Goal: Transaction & Acquisition: Purchase product/service

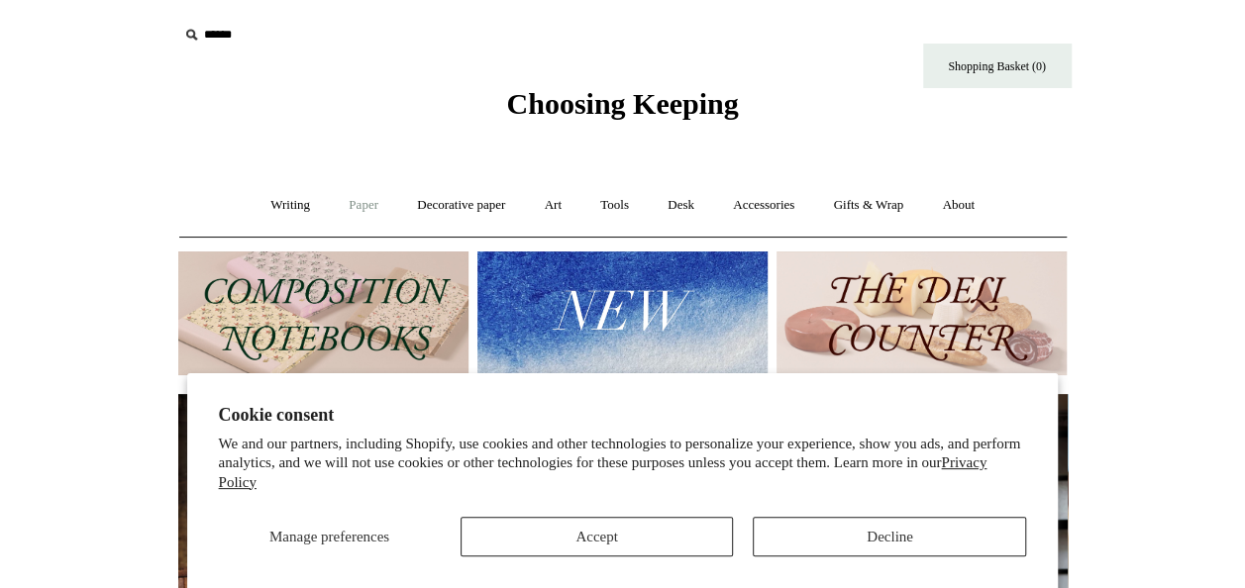
click at [358, 200] on link "Paper +" at bounding box center [363, 205] width 65 height 52
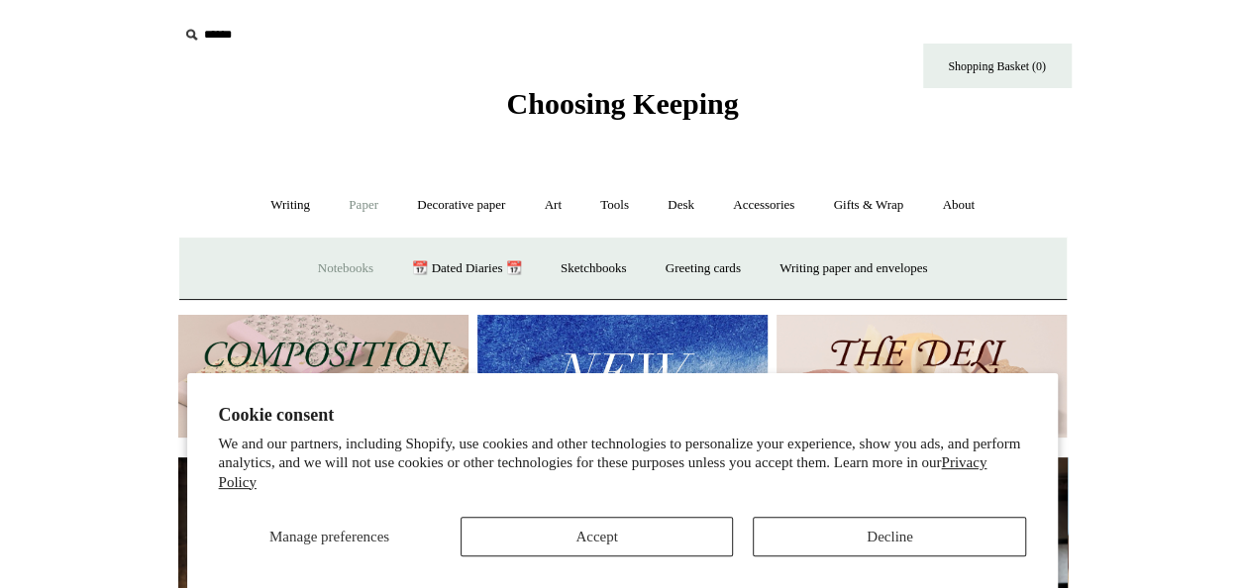
click at [341, 267] on link "Notebooks +" at bounding box center [345, 269] width 91 height 52
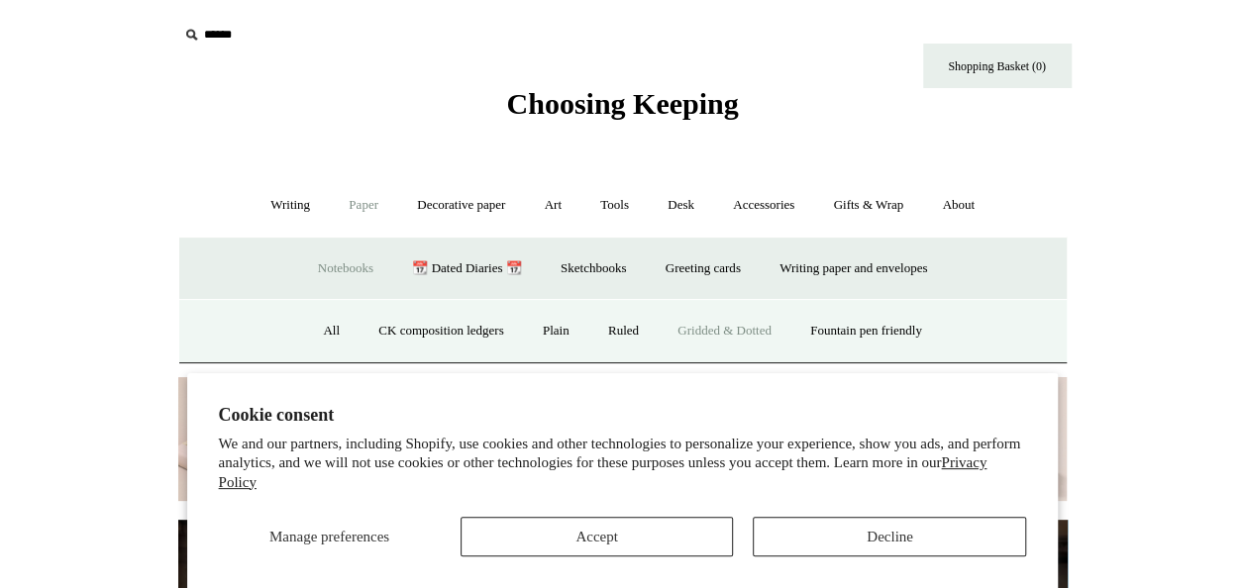
click at [723, 329] on link "Gridded & Dotted" at bounding box center [725, 331] width 130 height 52
click at [263, 208] on link "Writing +" at bounding box center [290, 205] width 75 height 52
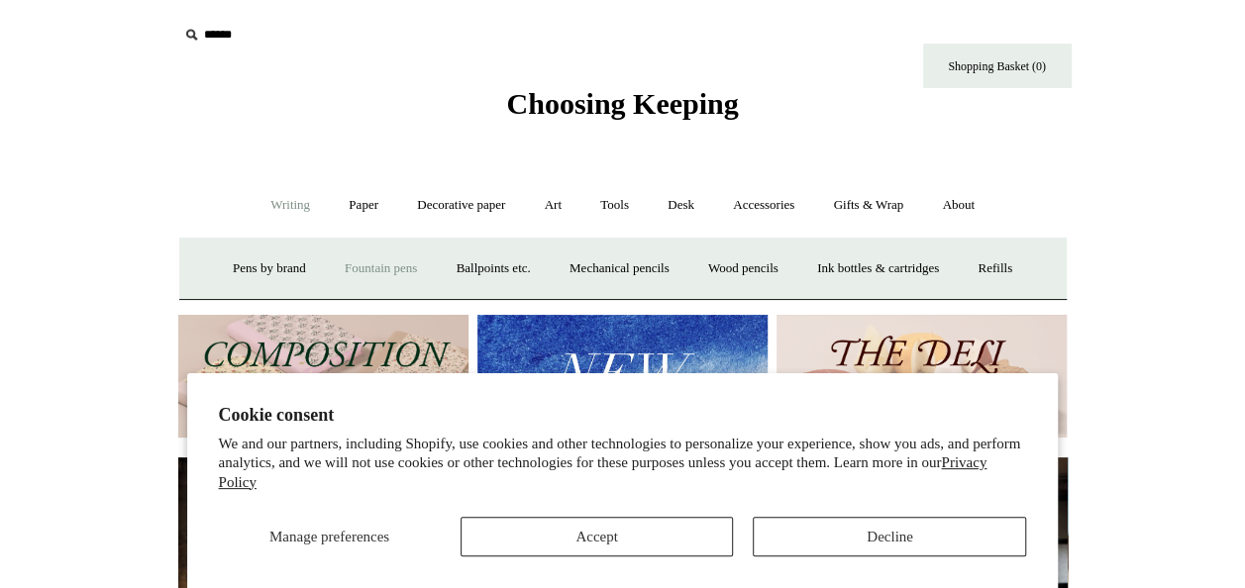
click at [378, 259] on link "Fountain pens +" at bounding box center [381, 269] width 108 height 52
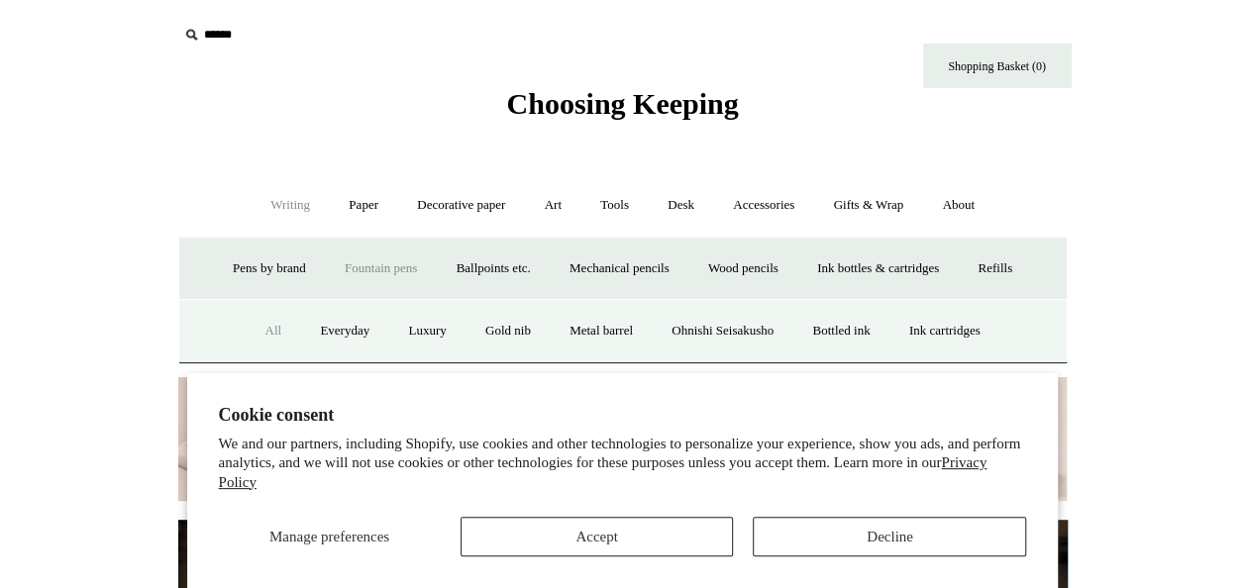
click at [260, 329] on link "All" at bounding box center [273, 331] width 52 height 52
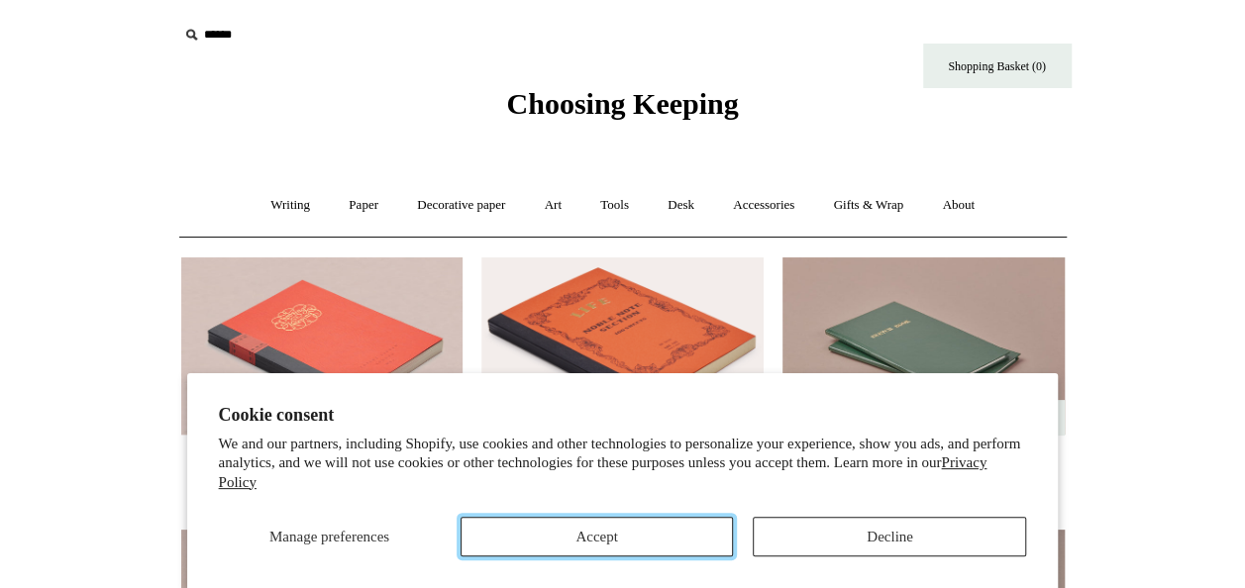
click at [666, 542] on button "Accept" at bounding box center [597, 537] width 273 height 40
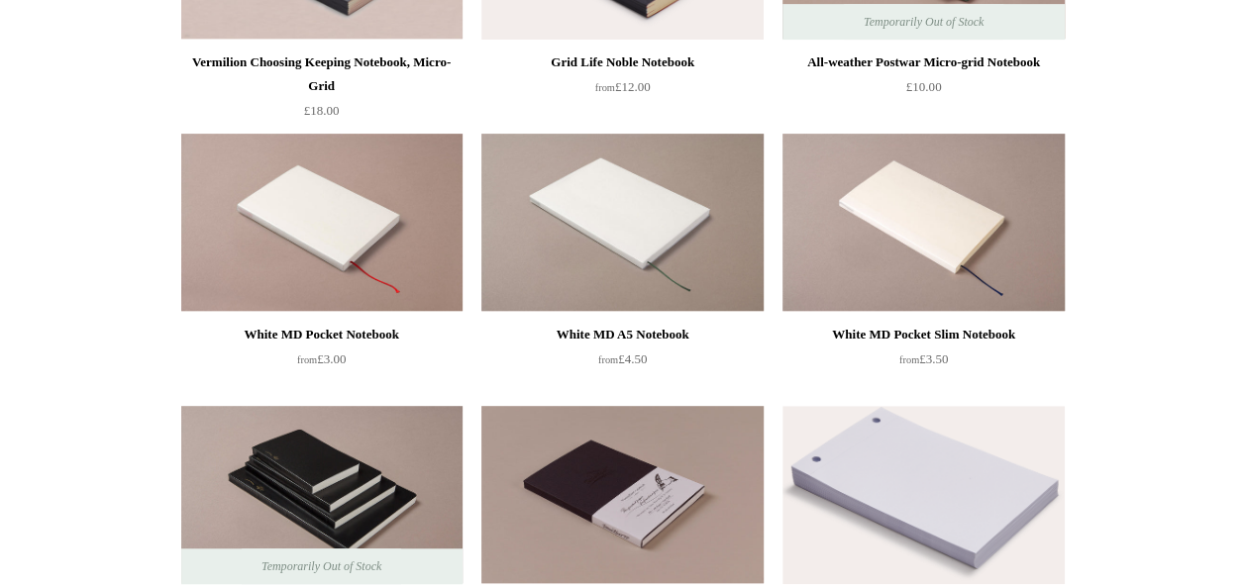
scroll to position [495, 0]
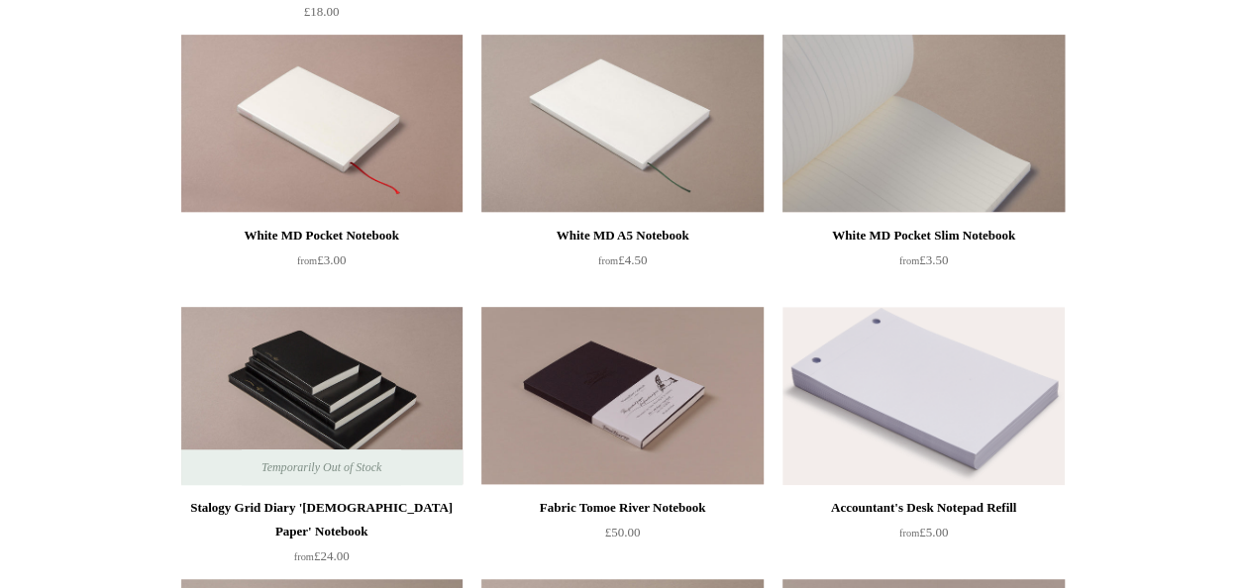
click at [951, 201] on img at bounding box center [922, 124] width 281 height 178
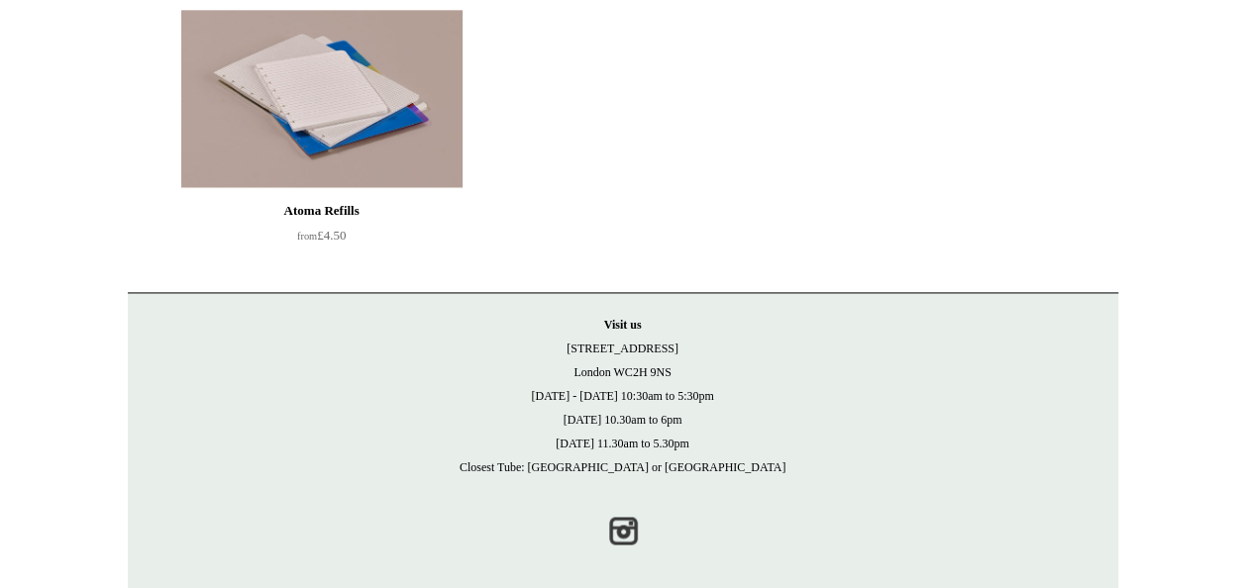
scroll to position [1349, 0]
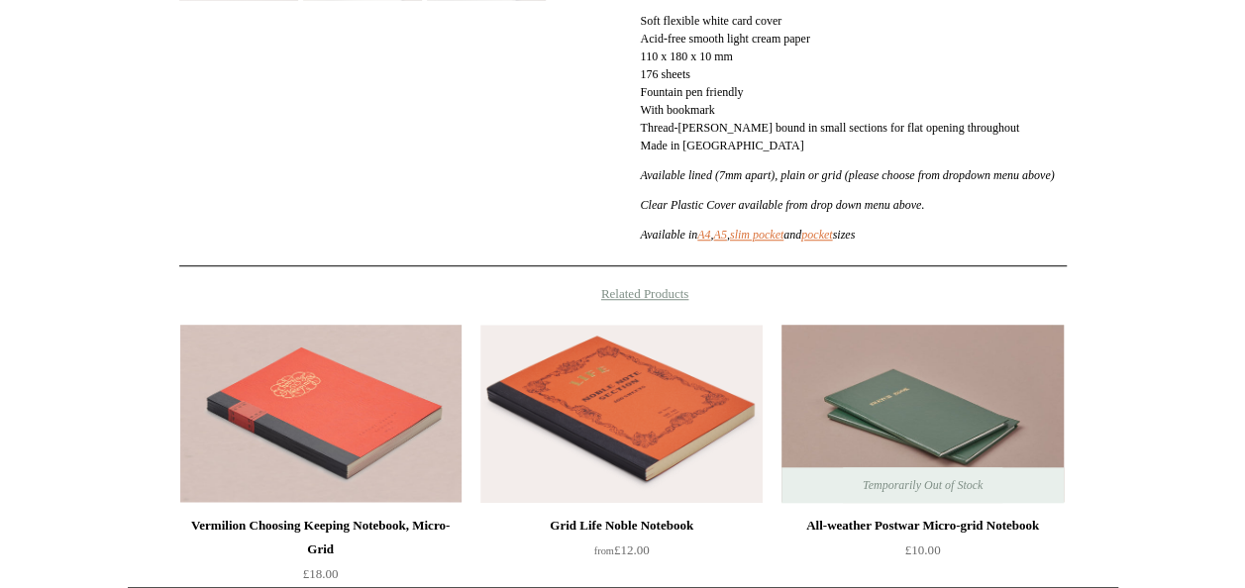
scroll to position [693, 0]
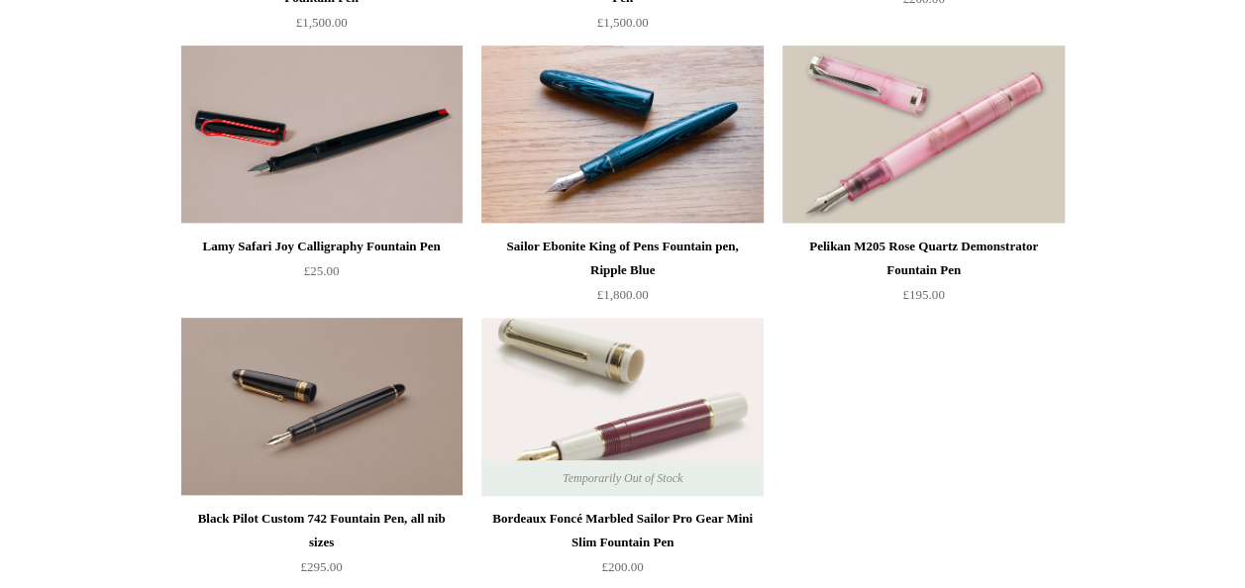
scroll to position [7923, 0]
